Goal: Information Seeking & Learning: Learn about a topic

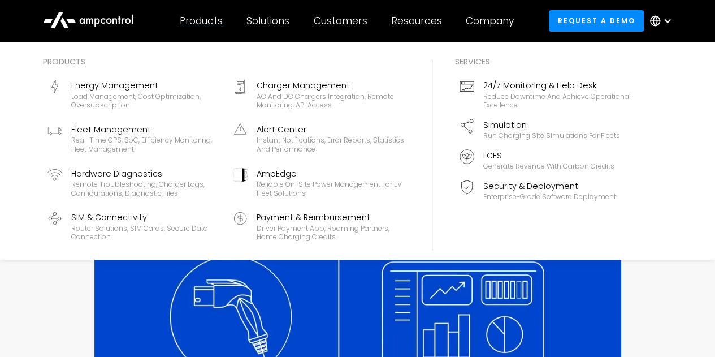
click at [209, 27] on div at bounding box center [201, 27] width 43 height 1
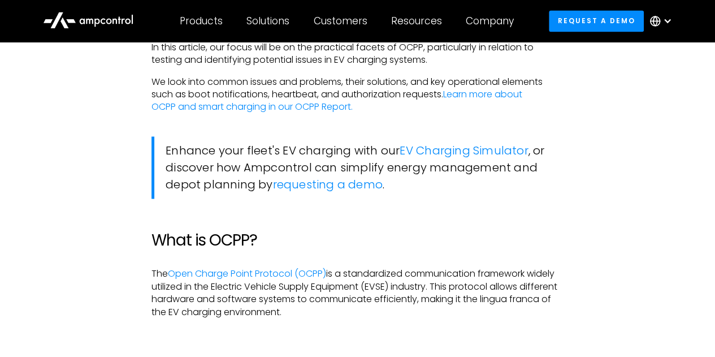
scroll to position [858, 0]
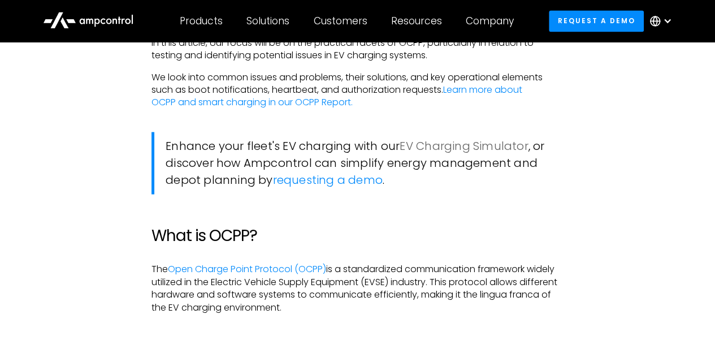
click at [498, 145] on link "EV Charging Simulator" at bounding box center [464, 146] width 128 height 16
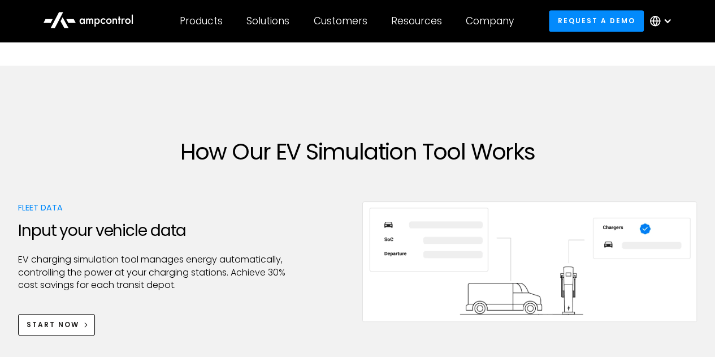
scroll to position [476, 0]
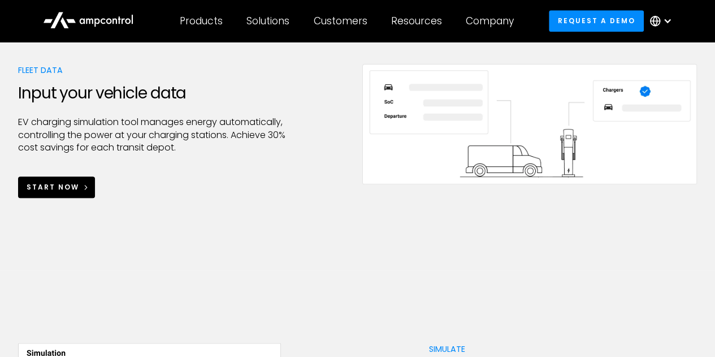
click at [63, 184] on div "Start Now" at bounding box center [53, 187] width 53 height 10
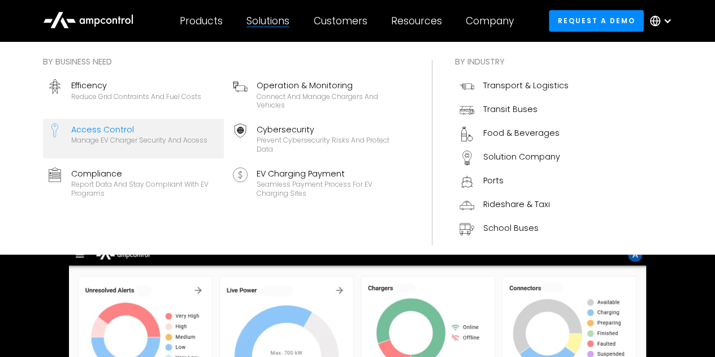
click at [162, 133] on div "Access Control" at bounding box center [139, 129] width 136 height 12
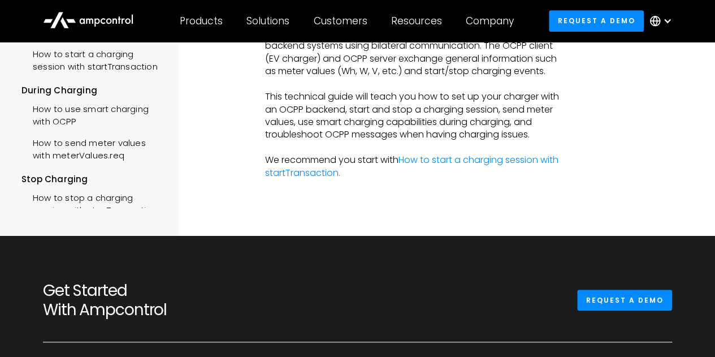
scroll to position [294, 0]
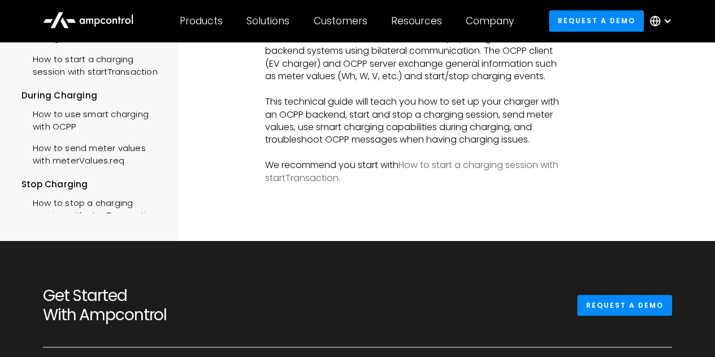
click at [522, 176] on link "How to start a charging session with startTransaction." at bounding box center [411, 170] width 293 height 25
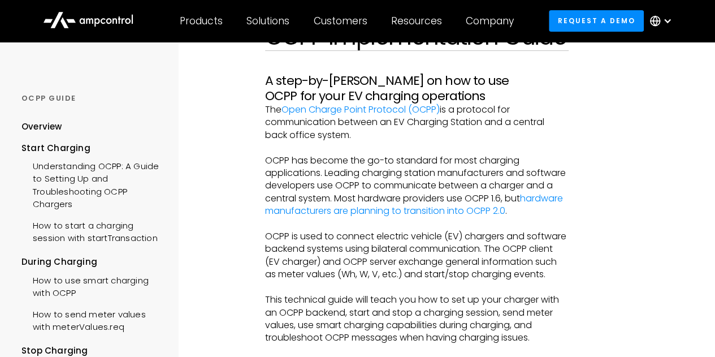
scroll to position [87, 0]
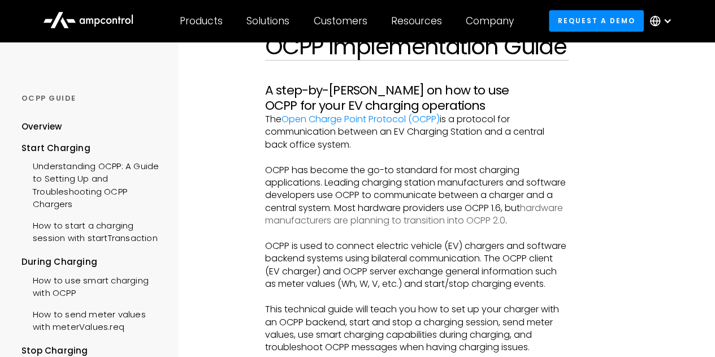
click at [436, 221] on link "hardware manufacturers are planning to transition into OCPP 2.0" at bounding box center [414, 213] width 298 height 25
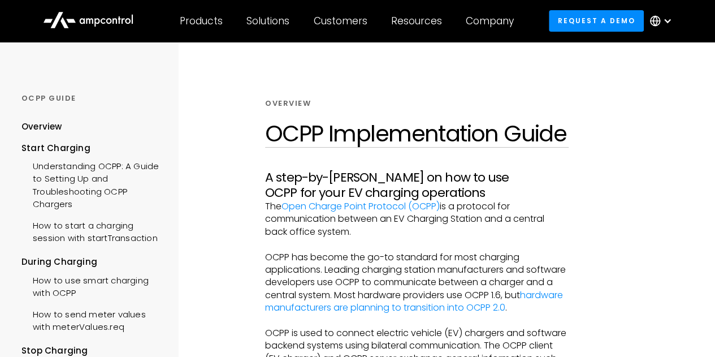
scroll to position [1, 0]
click at [368, 209] on link "Open Charge Point Protocol (OCPP)" at bounding box center [360, 205] width 158 height 13
